Goal: Transaction & Acquisition: Purchase product/service

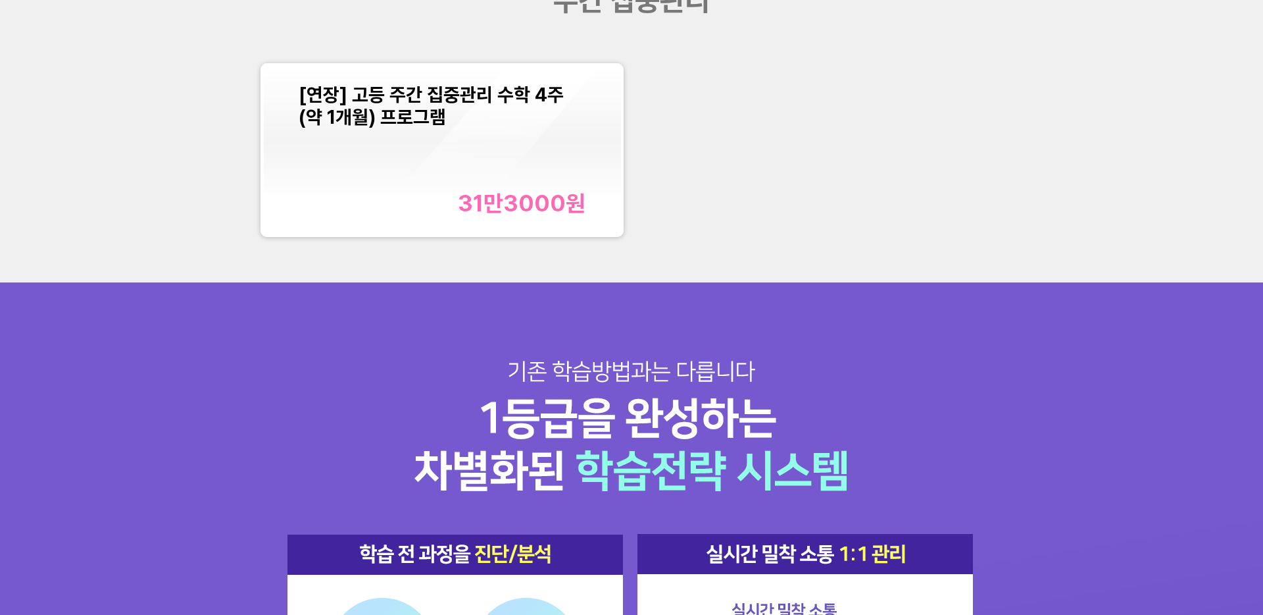
scroll to position [1741, 0]
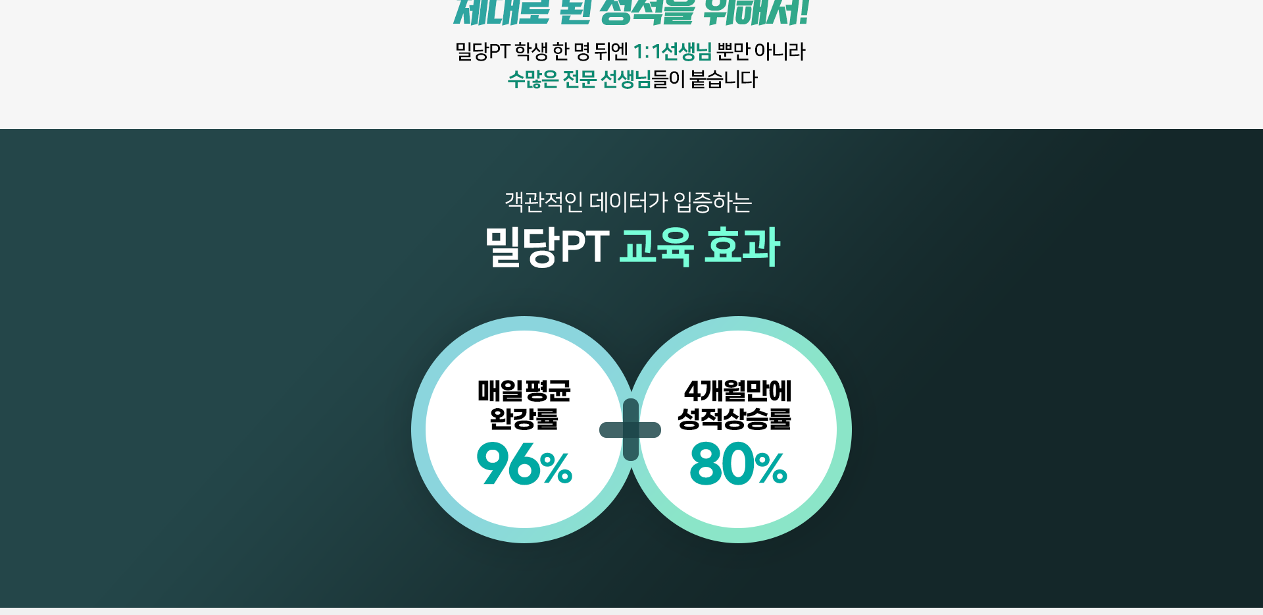
scroll to position [815, 0]
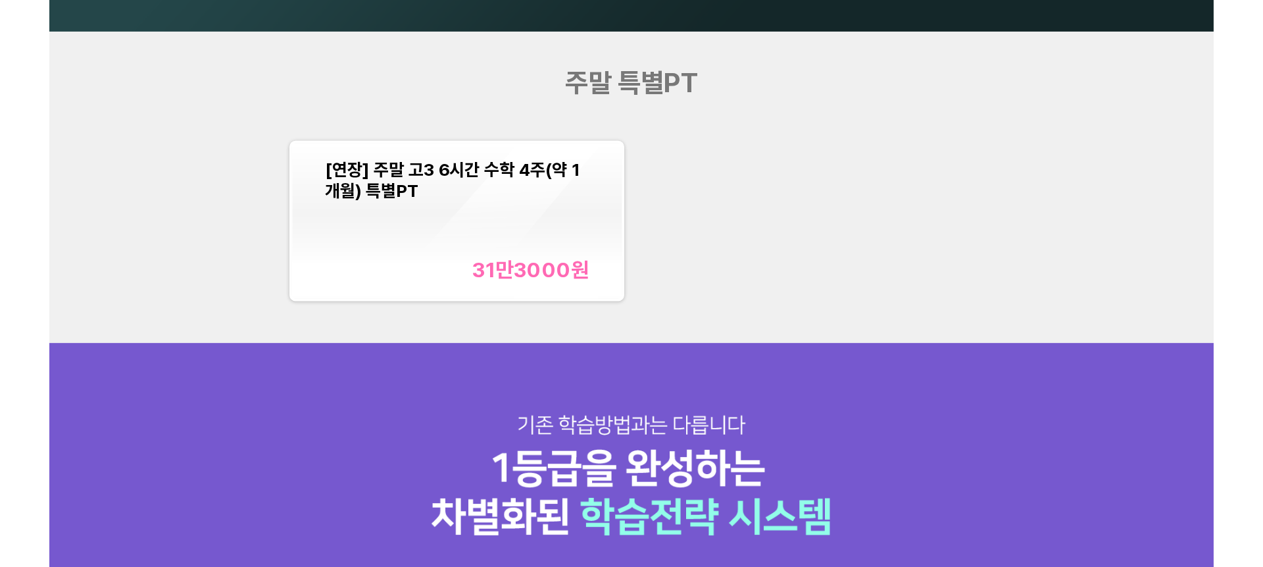
scroll to position [1640, 0]
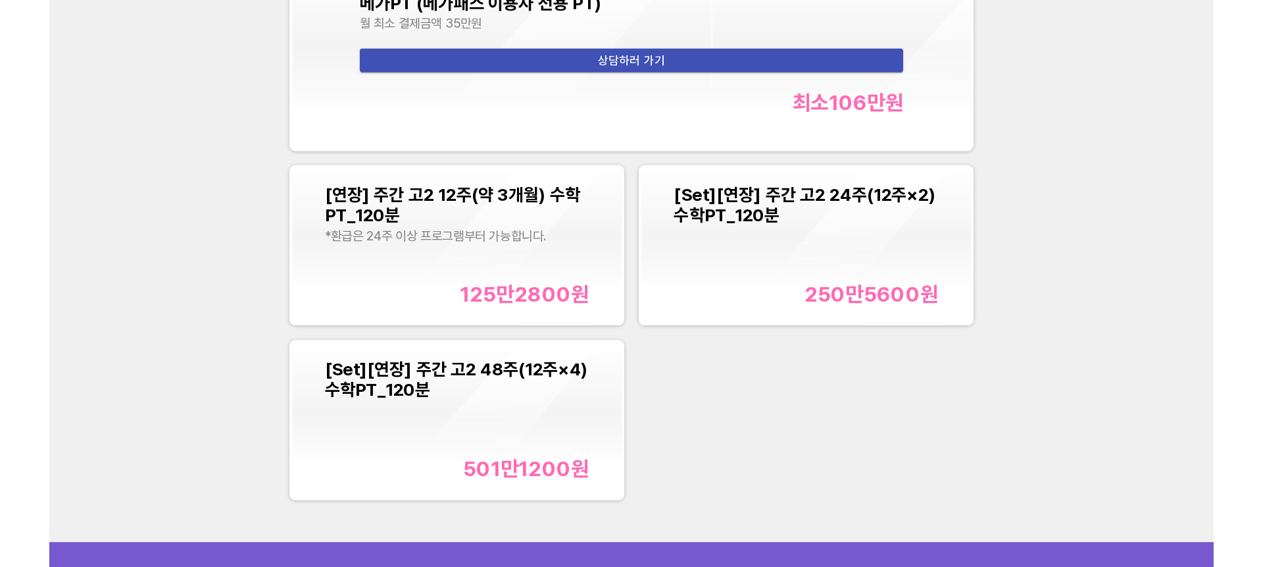
scroll to position [1878, 0]
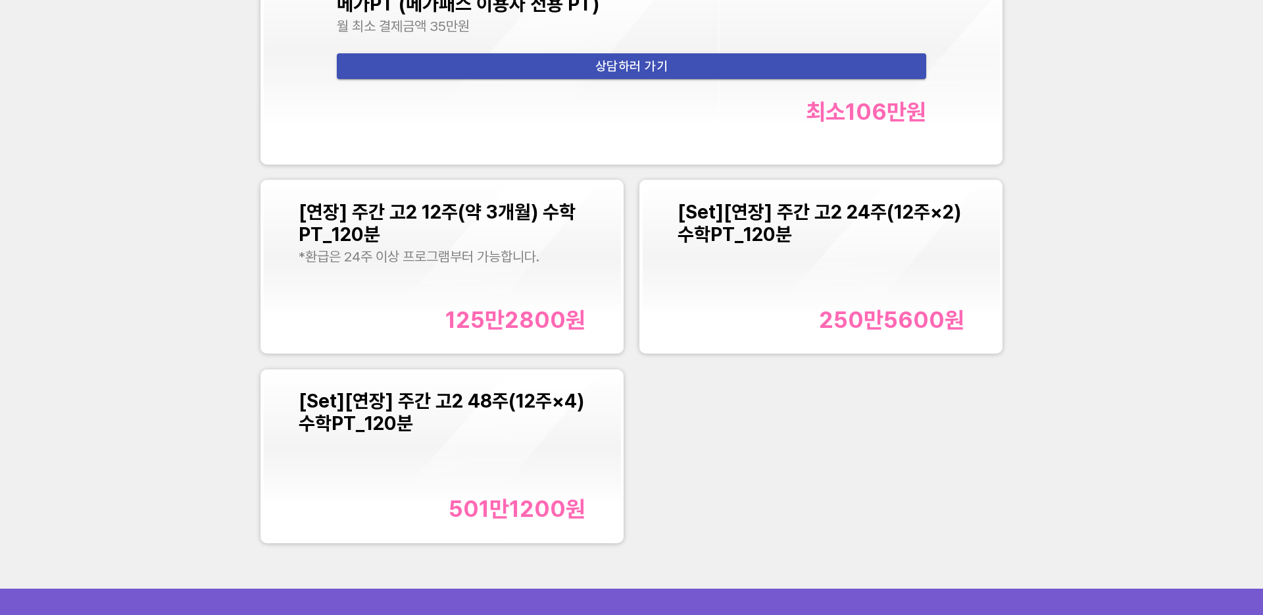
click at [1150, 41] on div "주간 집중관리 pm3:00~pm11:00 *마지막 출석 가능 시간 pm9:00 메가PT (메가패스 이용자 전용 PT) 월 최소 결제금액 35만…" at bounding box center [631, 198] width 1263 height 782
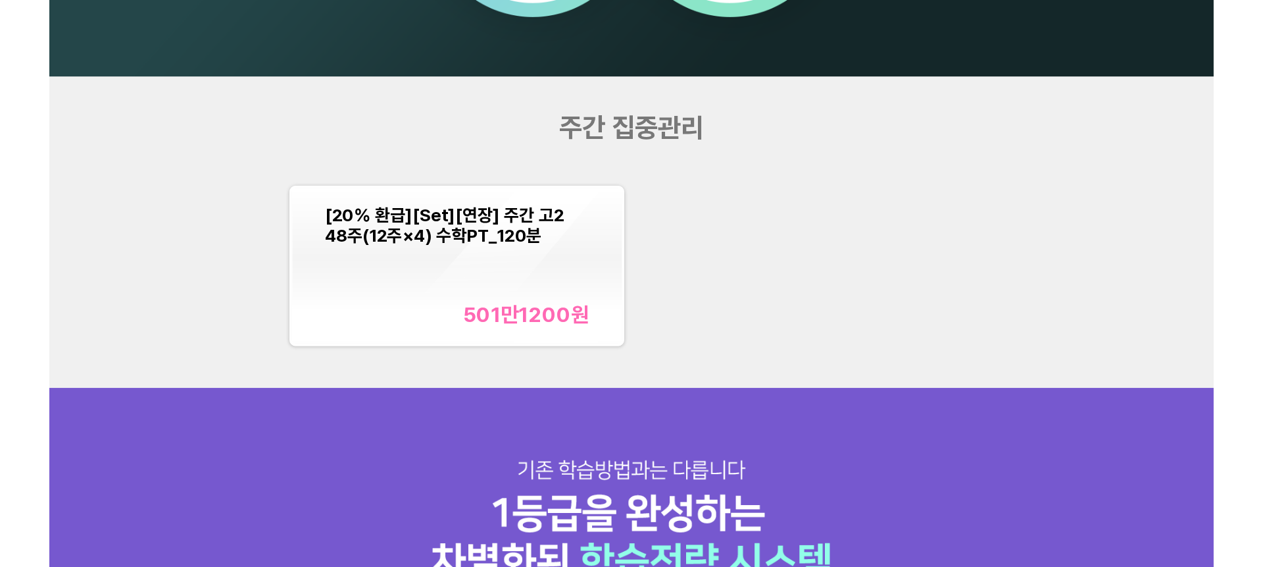
scroll to position [1604, 0]
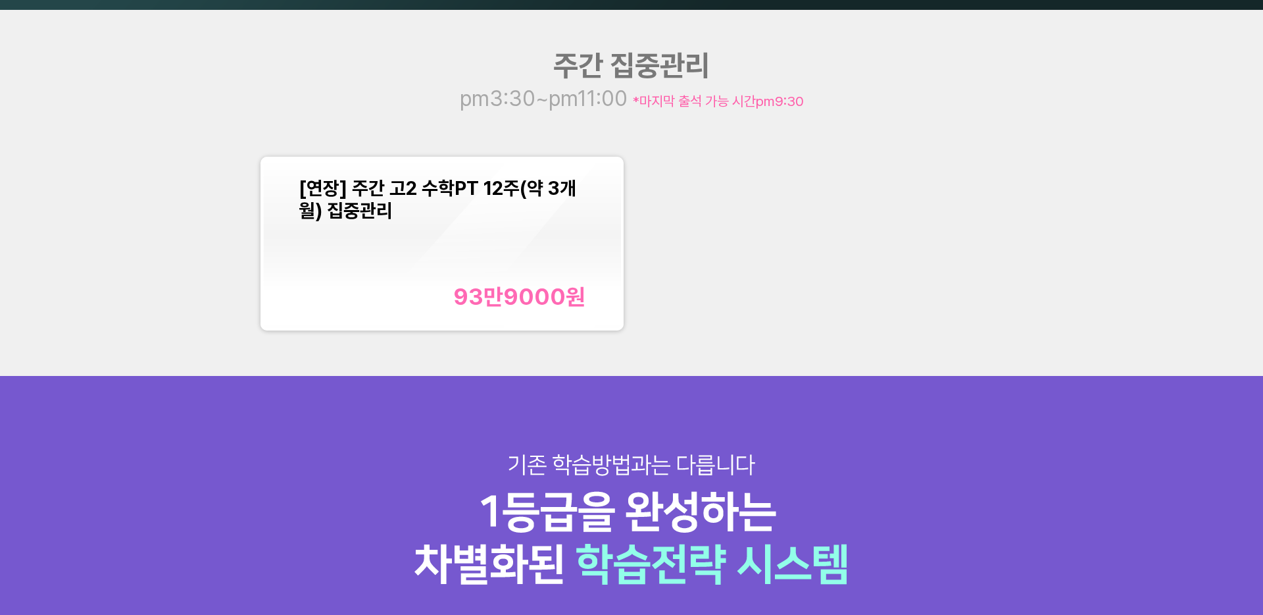
scroll to position [1676, 0]
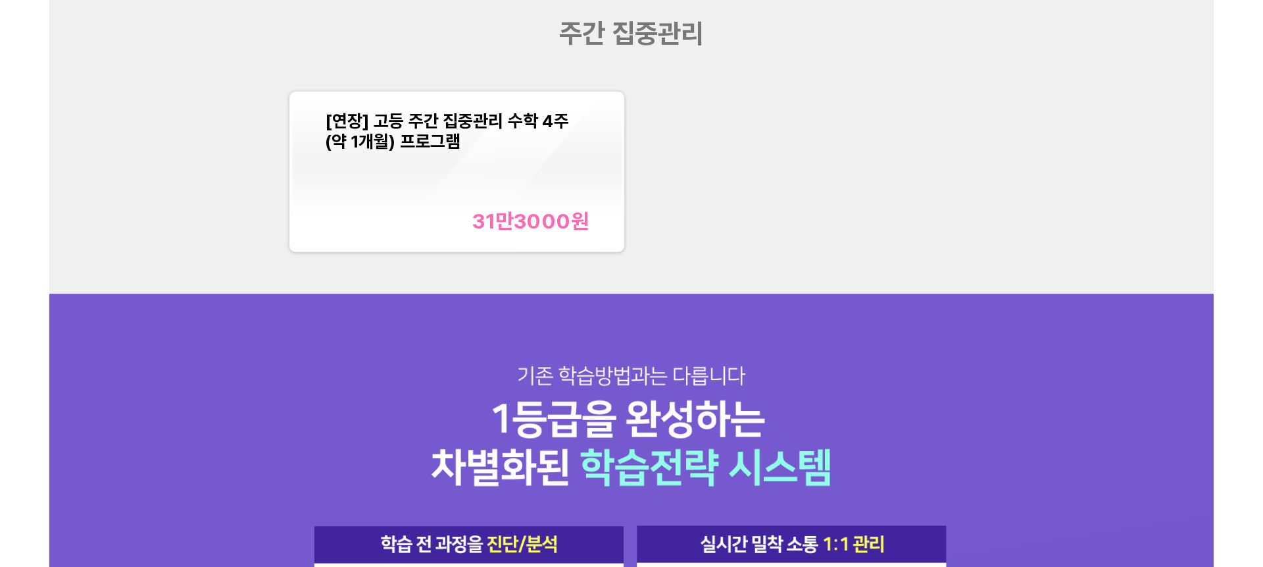
scroll to position [1708, 0]
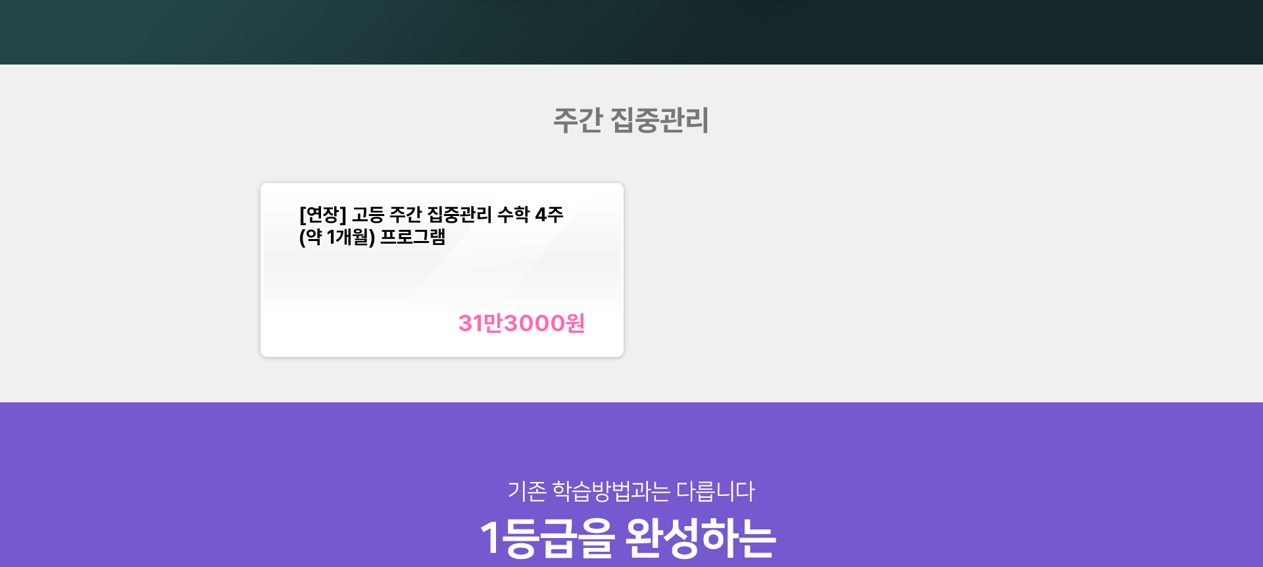
scroll to position [1432, 0]
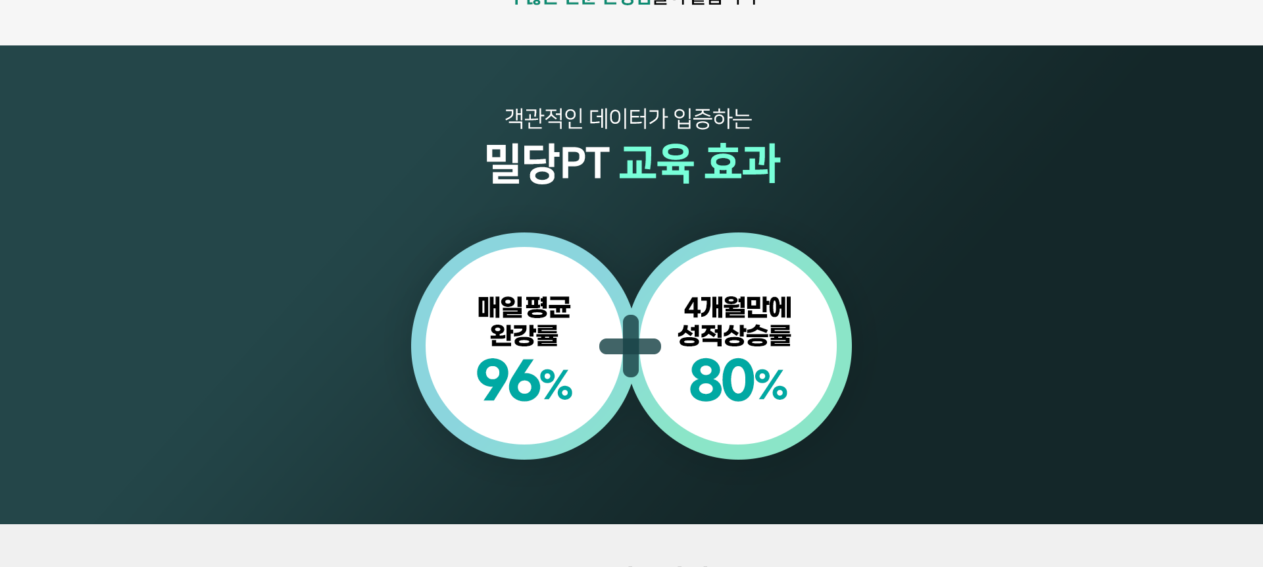
scroll to position [1124, 0]
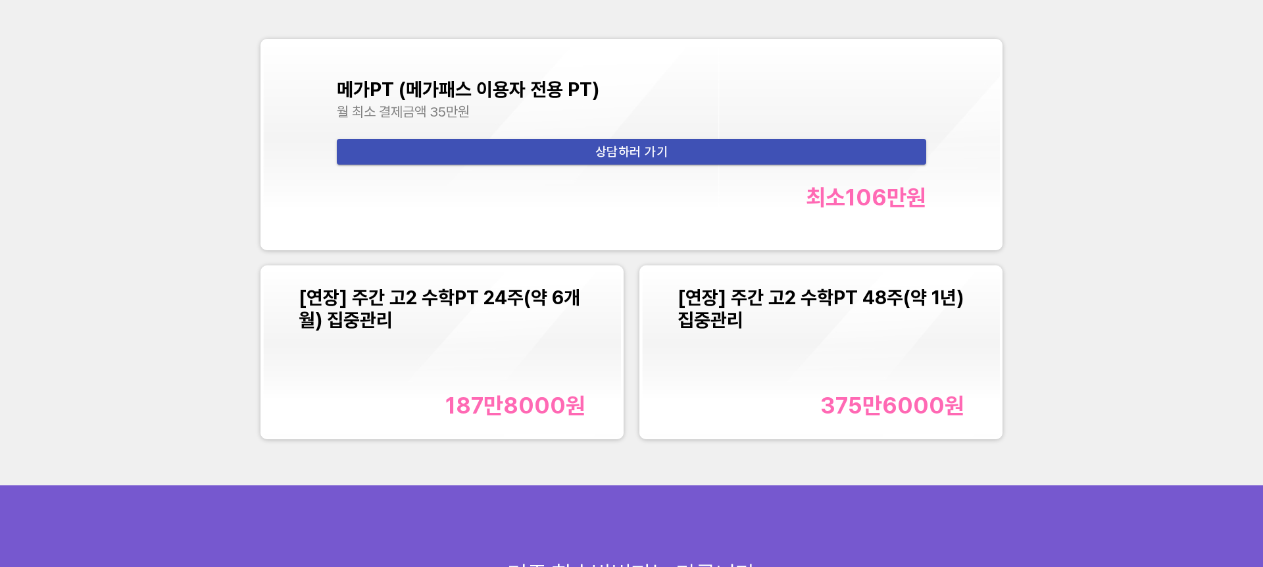
scroll to position [1794, 0]
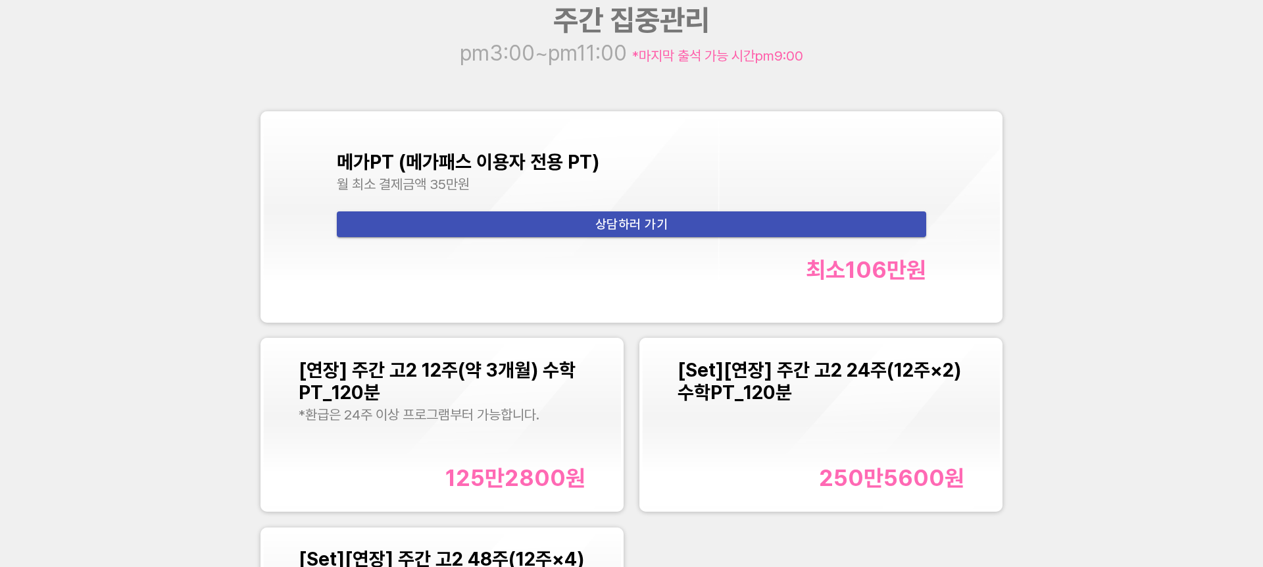
scroll to position [1707, 0]
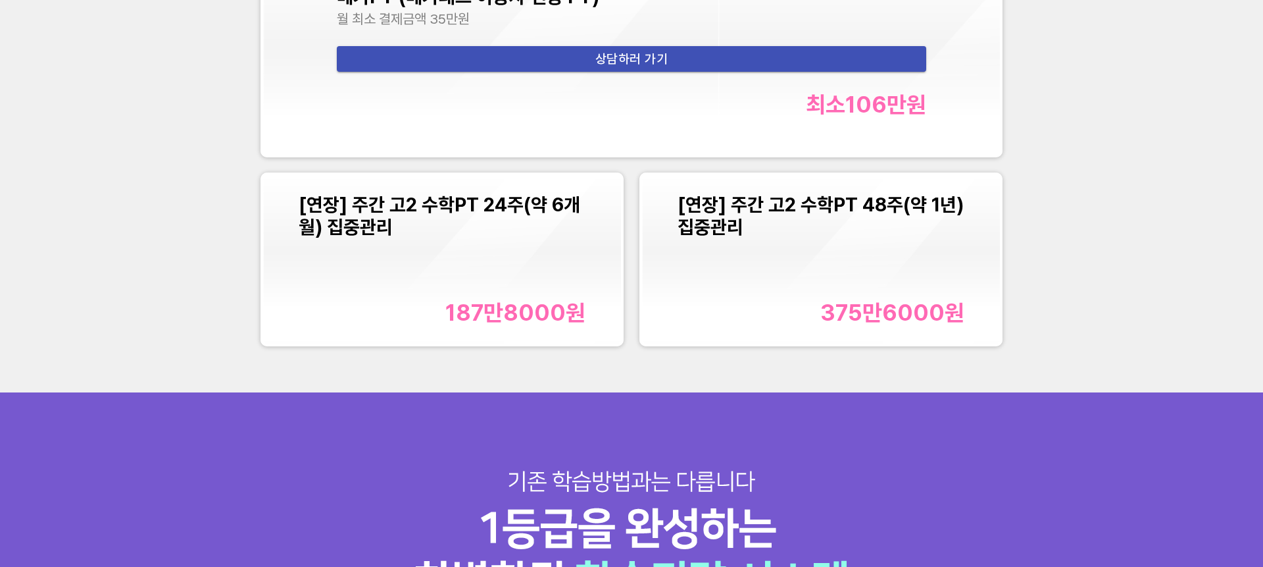
scroll to position [1873, 0]
